Goal: Information Seeking & Learning: Learn about a topic

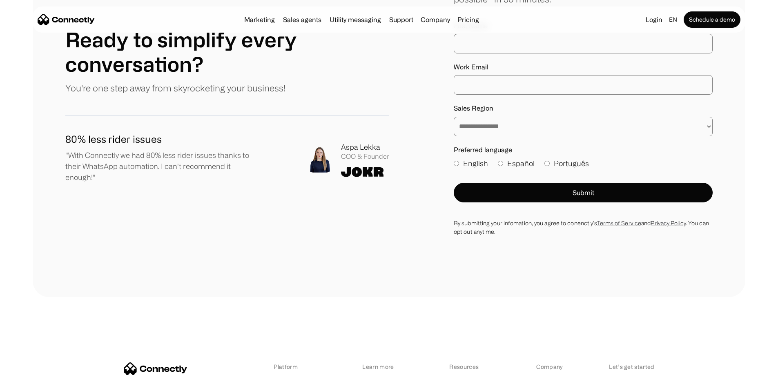
scroll to position [4766, 0]
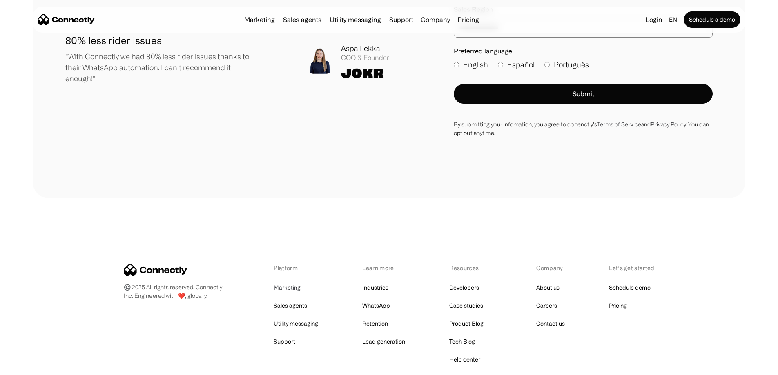
click at [293, 282] on link "Marketing" at bounding box center [287, 287] width 27 height 11
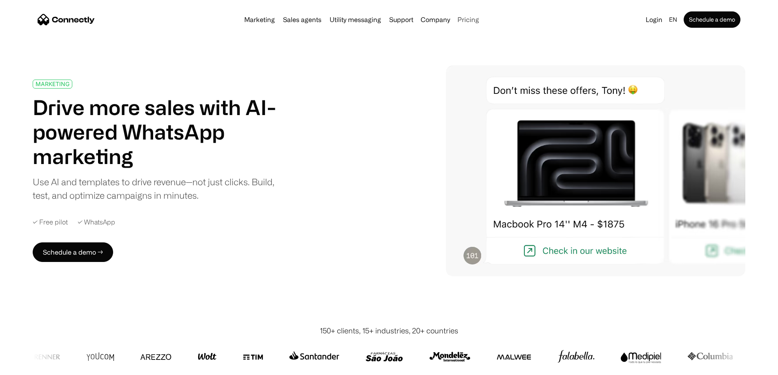
click at [482, 23] on link "Pricing" at bounding box center [468, 19] width 28 height 7
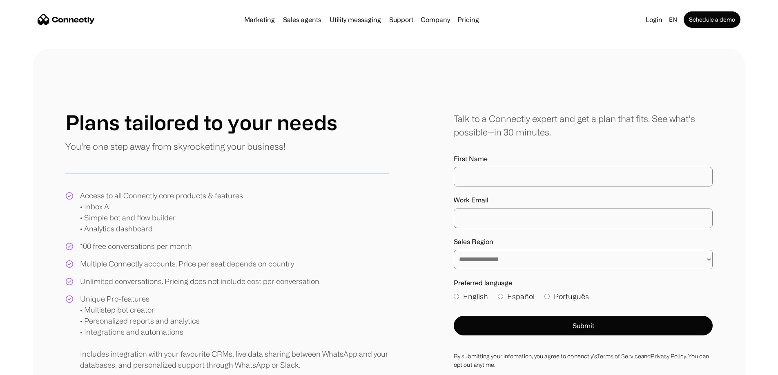
click at [482, 21] on link "Pricing" at bounding box center [468, 19] width 28 height 7
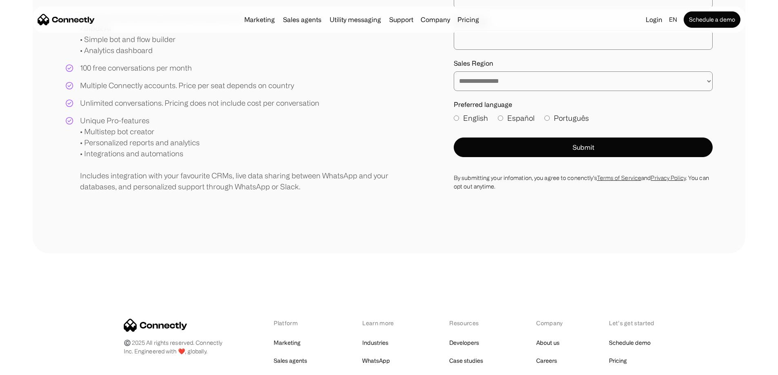
scroll to position [163, 0]
